Goal: Task Accomplishment & Management: Use online tool/utility

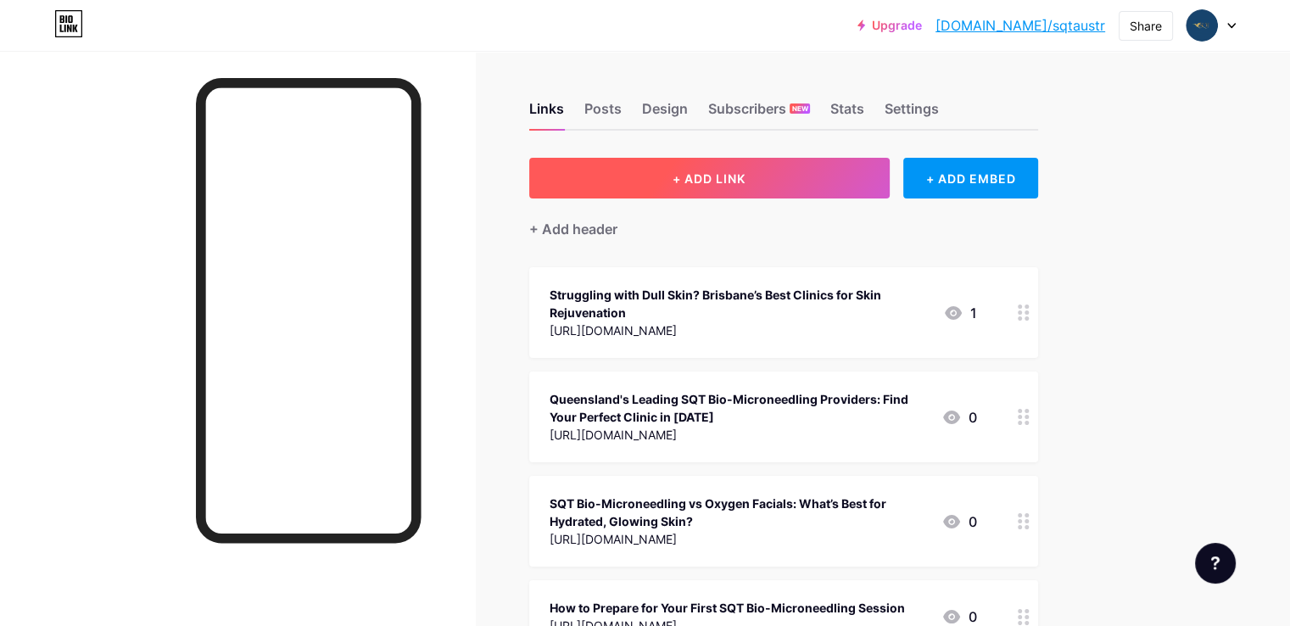
click at [746, 177] on span "+ ADD LINK" at bounding box center [709, 178] width 73 height 14
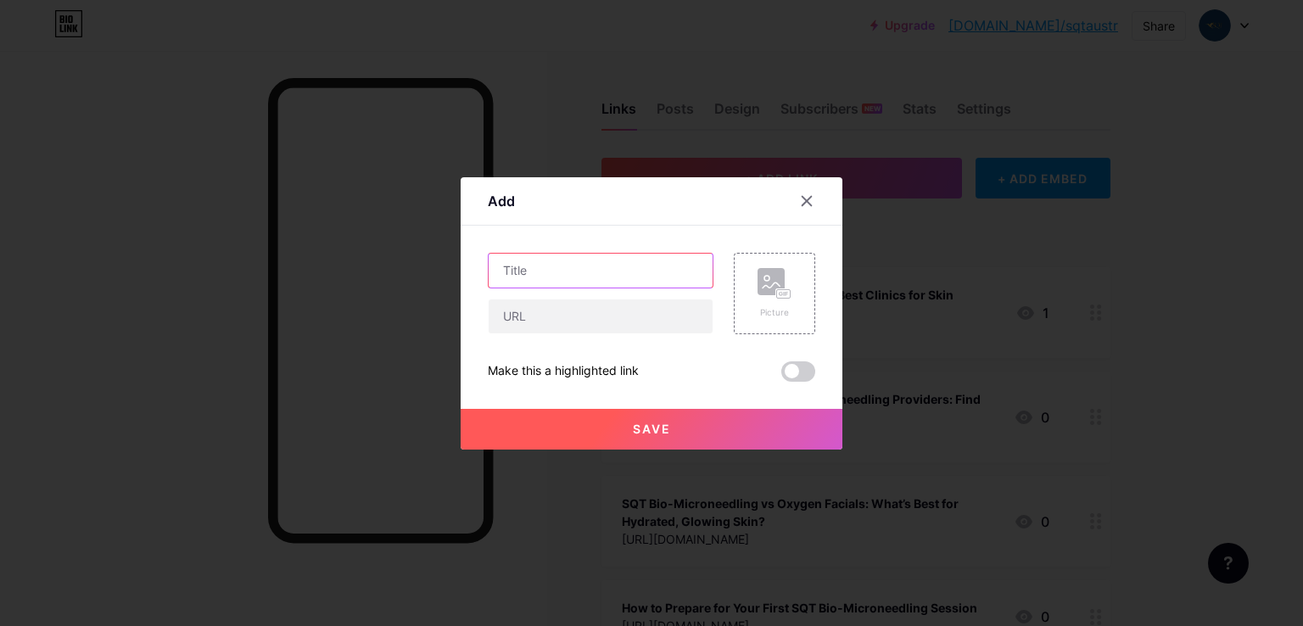
click at [576, 270] on input "text" at bounding box center [601, 271] width 224 height 34
paste input "Everything You Need to Know About SQT Skincare & Clinical SQT Facial Treatments"
type input "Everything You Need to Know About SQT Skincare & Clinical SQT Facial Treatments"
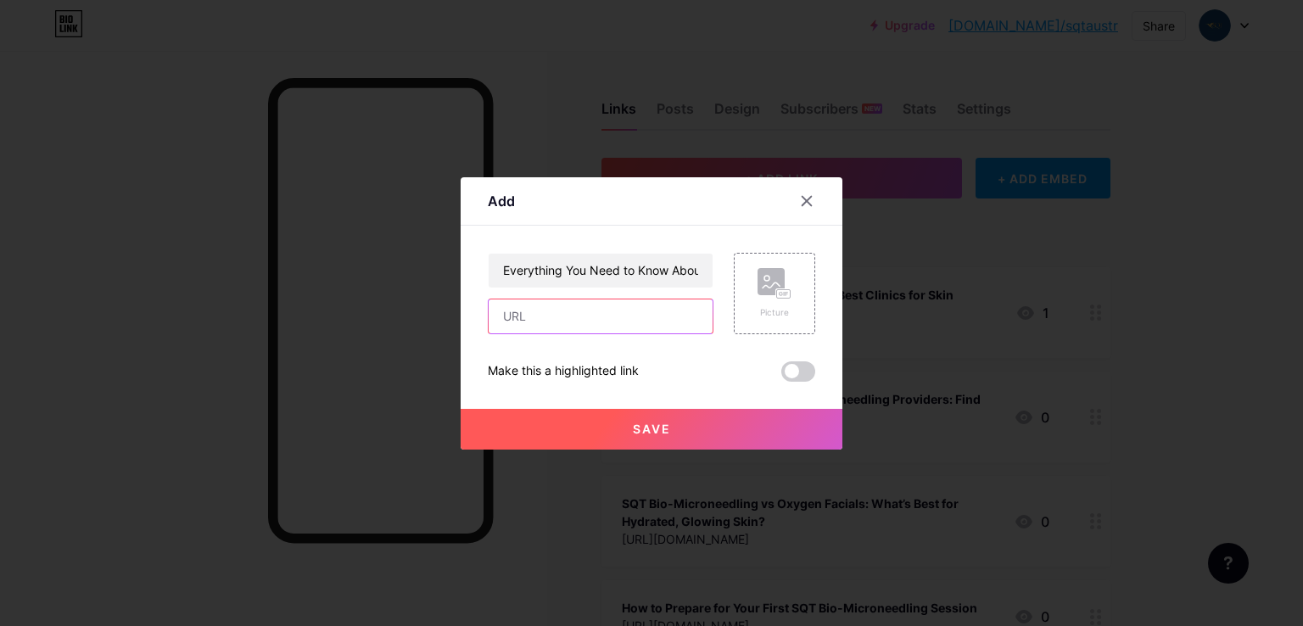
click at [530, 322] on input "text" at bounding box center [601, 316] width 224 height 34
paste input "[URL][DOMAIN_NAME]"
type input "[URL][DOMAIN_NAME]"
click at [647, 425] on span "Save" at bounding box center [652, 429] width 38 height 14
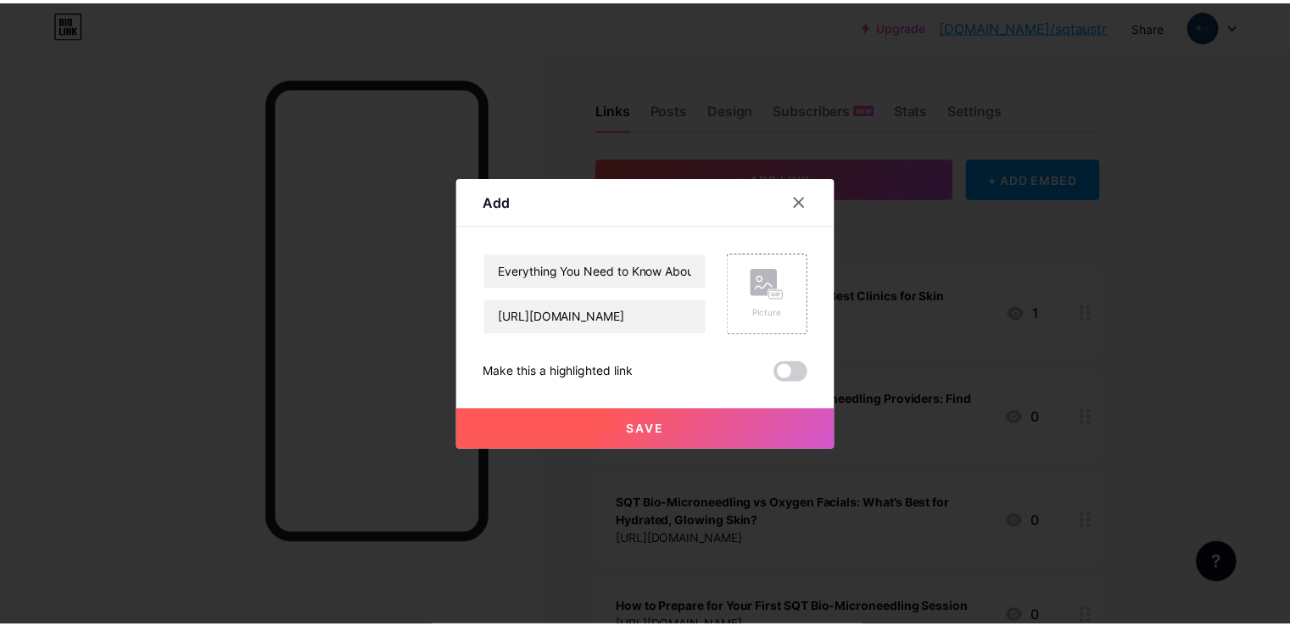
scroll to position [0, 0]
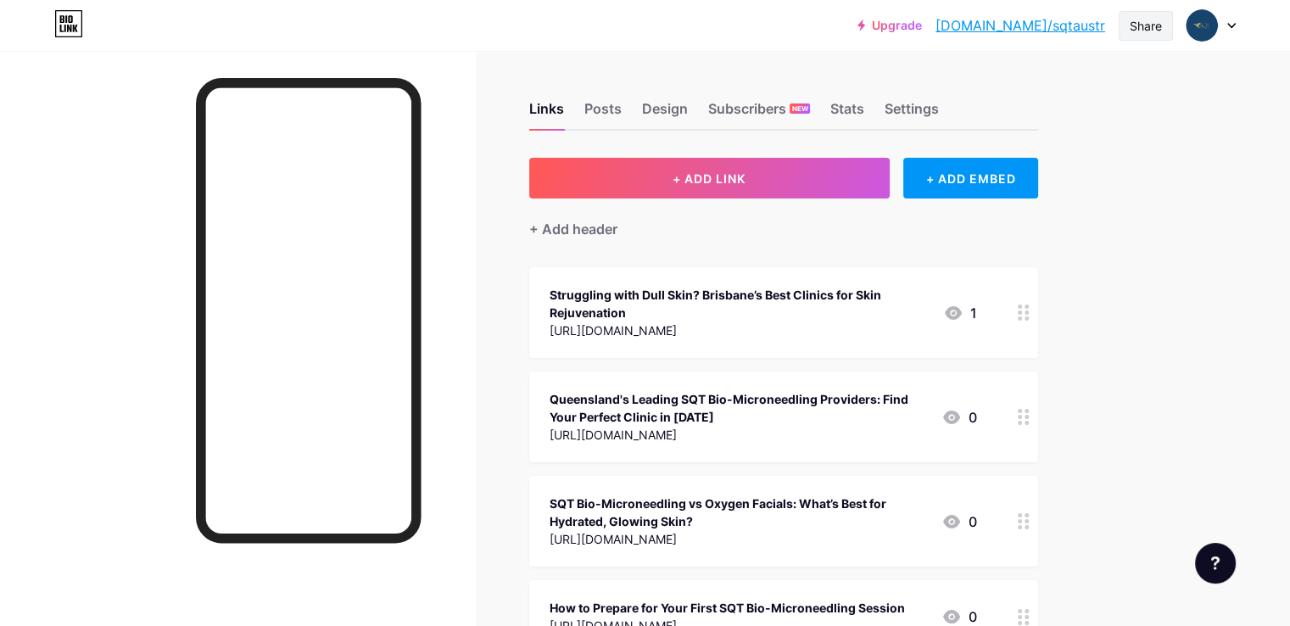
click at [1156, 31] on div "Share" at bounding box center [1146, 26] width 32 height 18
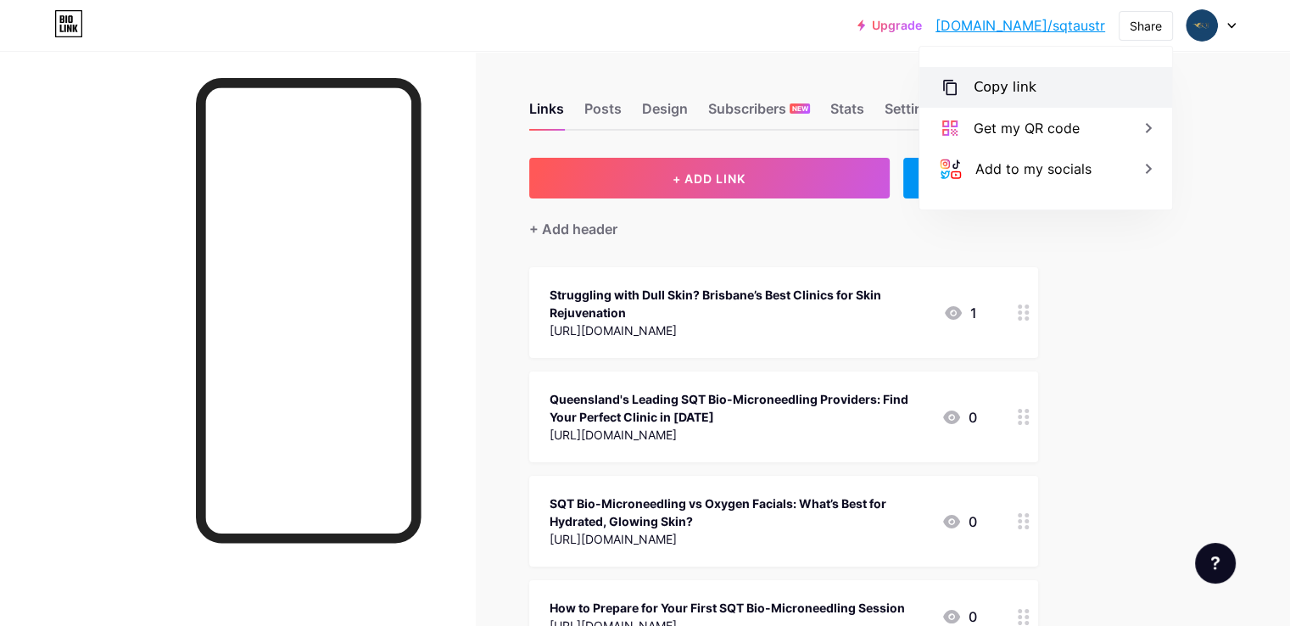
click at [1007, 76] on div "Copy link" at bounding box center [1046, 87] width 253 height 41
